Goal: Navigation & Orientation: Understand site structure

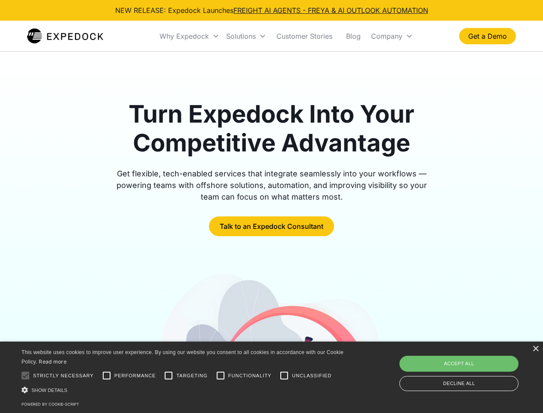
click at [190, 36] on div "Why Expedock" at bounding box center [184, 36] width 49 height 9
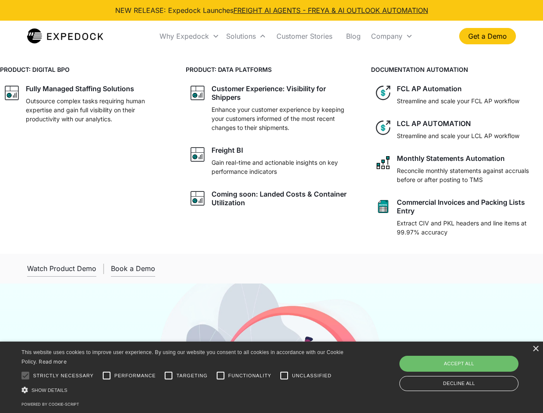
click at [246, 36] on div "Solutions" at bounding box center [241, 36] width 30 height 9
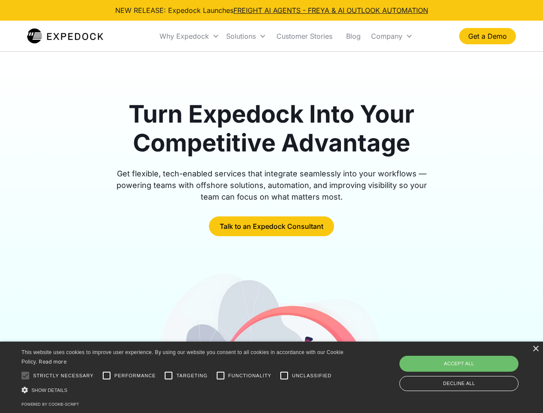
click at [392, 36] on div "Company" at bounding box center [386, 36] width 31 height 9
click at [25, 376] on div at bounding box center [25, 375] width 17 height 17
click at [107, 376] on input "Performance" at bounding box center [106, 375] width 17 height 17
checkbox input "true"
click at [169, 376] on input "Targeting" at bounding box center [168, 375] width 17 height 17
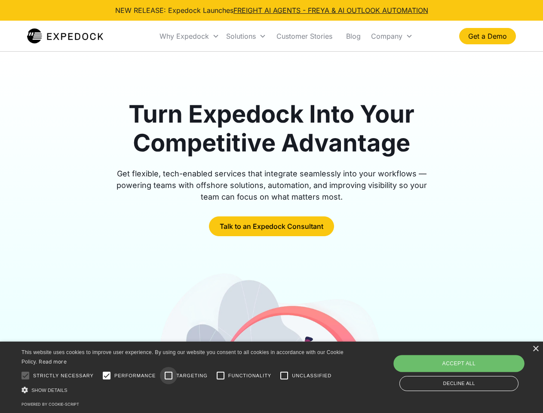
checkbox input "true"
click at [221, 376] on input "Functionality" at bounding box center [220, 375] width 17 height 17
checkbox input "true"
click at [284, 376] on input "Unclassified" at bounding box center [284, 375] width 17 height 17
checkbox input "true"
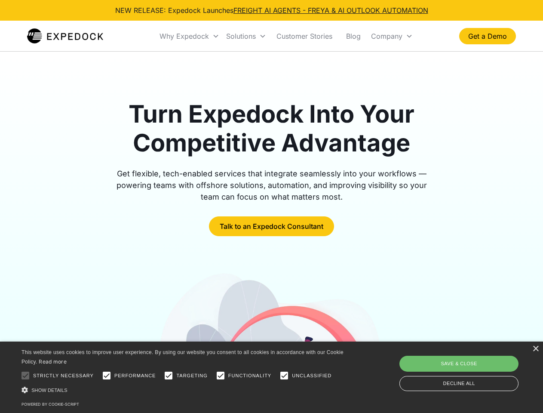
click at [184, 390] on div "Show details Hide details" at bounding box center [184, 389] width 325 height 9
